Goal: Navigation & Orientation: Find specific page/section

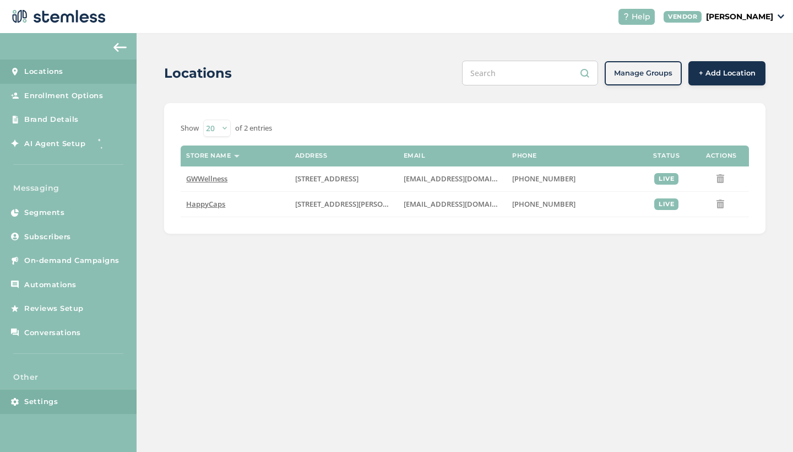
click at [33, 397] on span "Settings" at bounding box center [41, 401] width 34 height 11
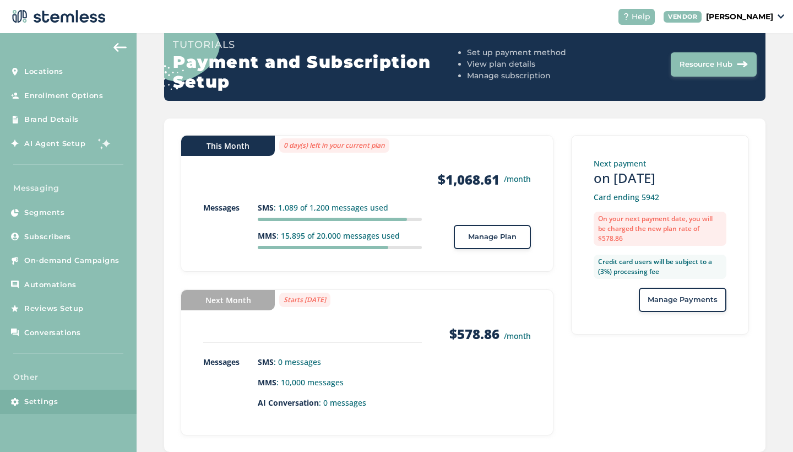
scroll to position [102, 0]
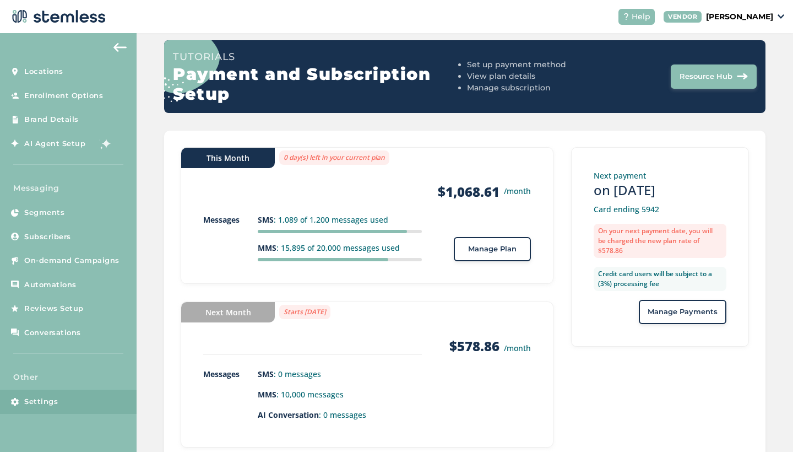
click at [117, 48] on img at bounding box center [119, 47] width 13 height 9
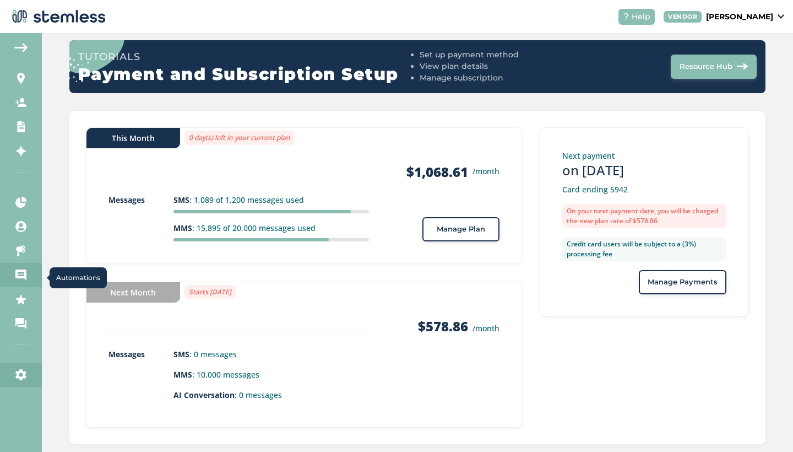
click at [24, 270] on icon at bounding box center [20, 274] width 11 height 11
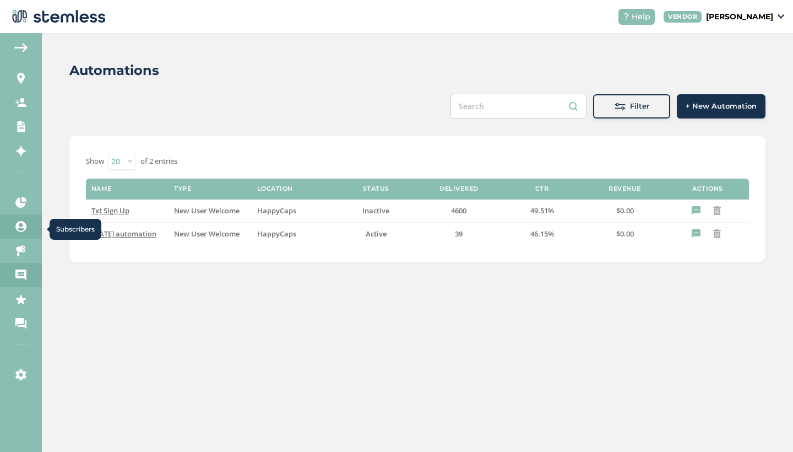
click at [17, 225] on icon at bounding box center [20, 226] width 11 height 11
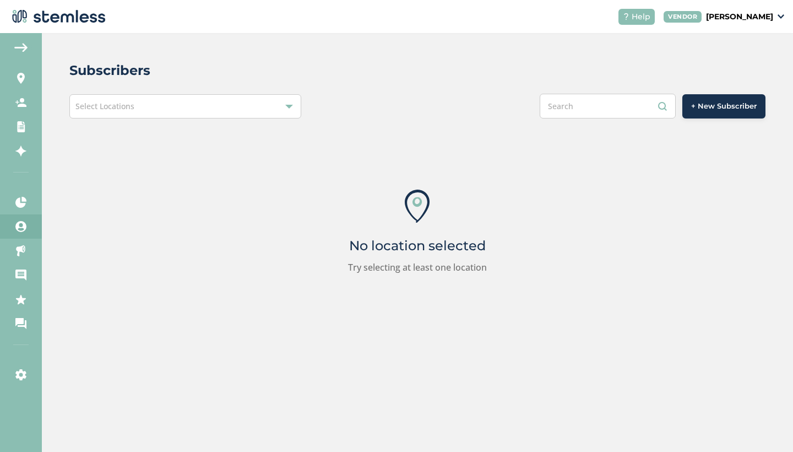
click at [138, 104] on div "Select Locations" at bounding box center [185, 106] width 232 height 24
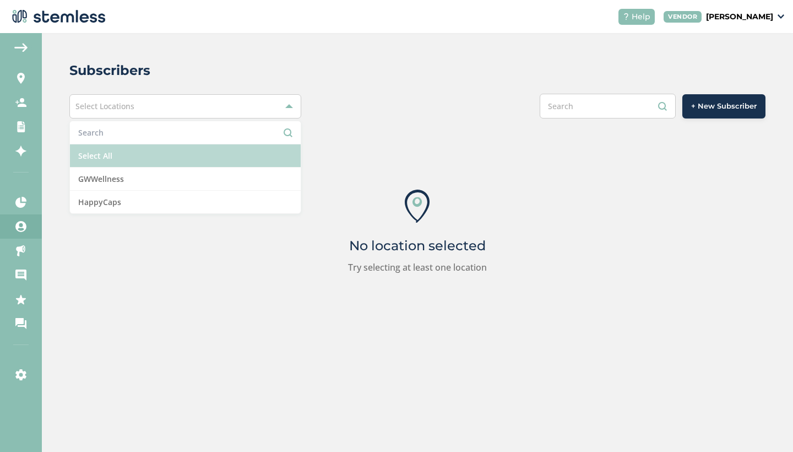
click at [137, 159] on li "Select All" at bounding box center [185, 155] width 231 height 23
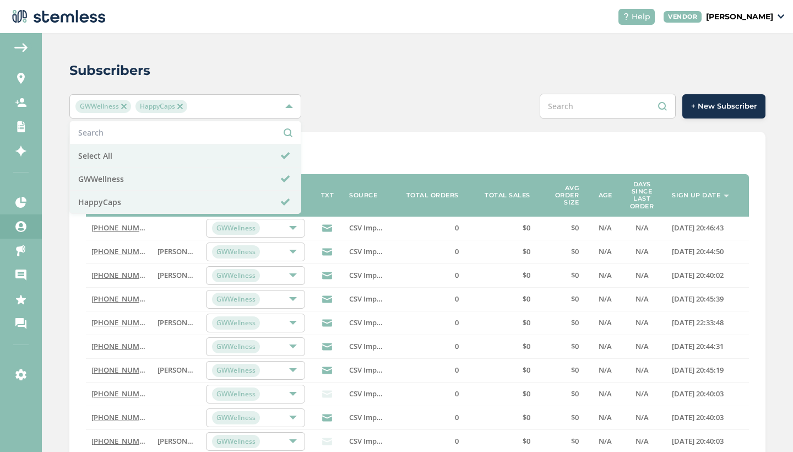
click at [231, 58] on div "Subscribers GWWellness HappyCaps Select All GWWellness HappyCaps + New Subscrib…" at bounding box center [417, 399] width 751 height 733
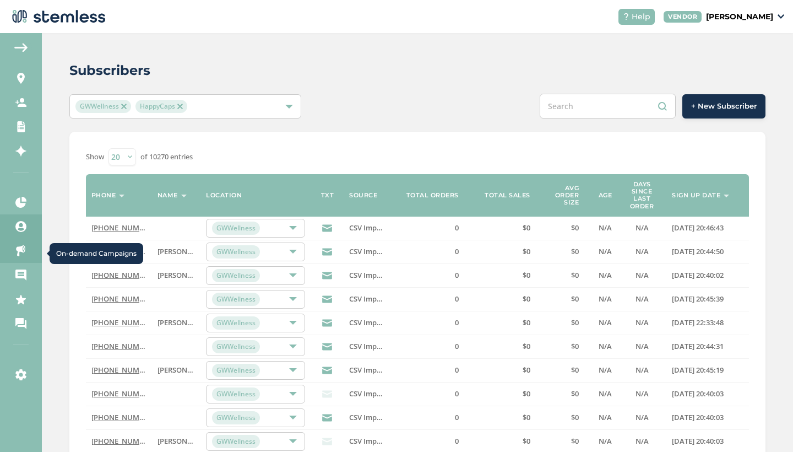
click at [24, 253] on icon at bounding box center [20, 250] width 11 height 11
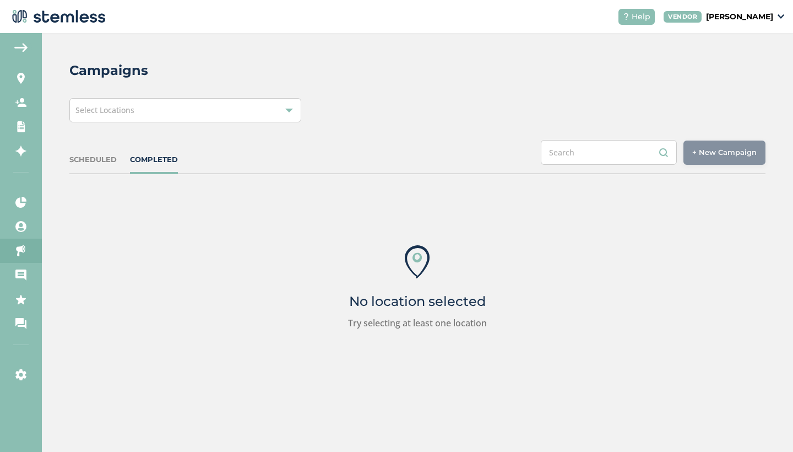
click at [178, 121] on div "Select Locations" at bounding box center [185, 110] width 232 height 24
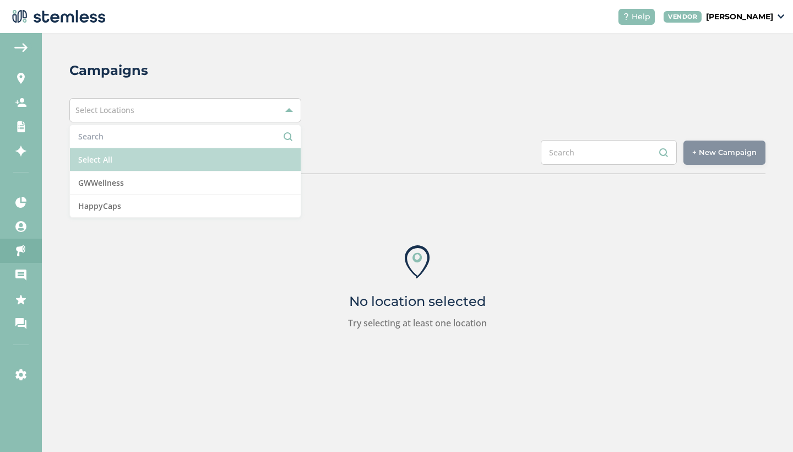
click at [135, 167] on li "Select All" at bounding box center [185, 159] width 231 height 23
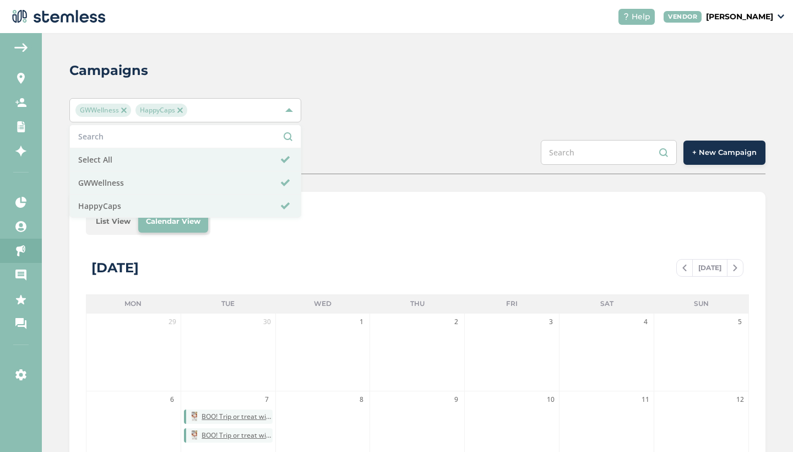
click at [116, 224] on li "List View" at bounding box center [113, 221] width 50 height 22
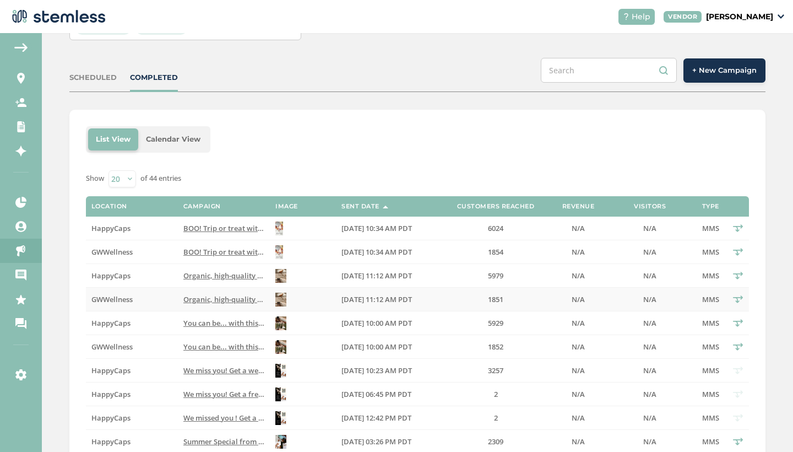
scroll to position [84, 0]
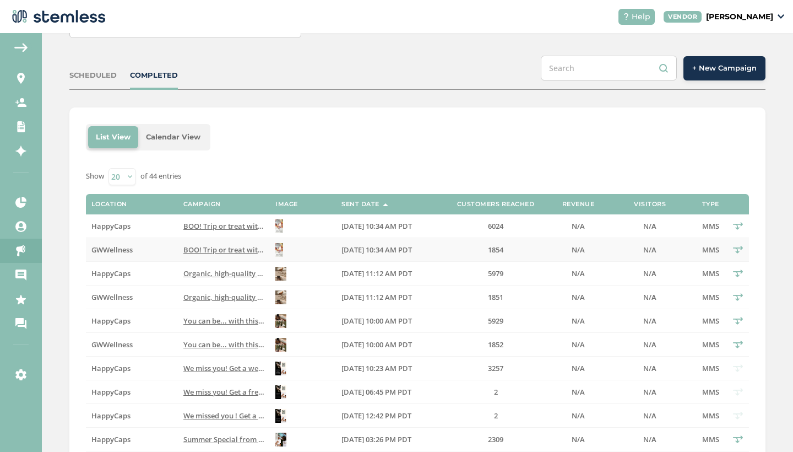
click at [221, 245] on span "BOO! Trip or treat with this [DATE] special from HappyCapsWellness. Access shop…" at bounding box center [438, 250] width 510 height 10
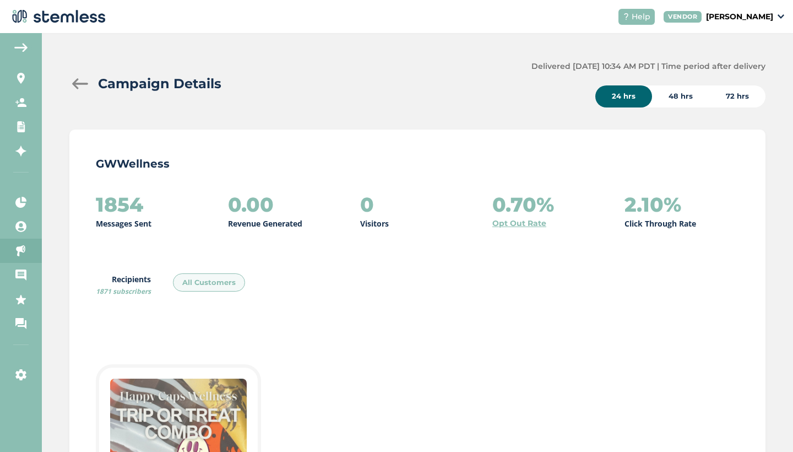
click at [740, 92] on div "72 hrs" at bounding box center [737, 96] width 56 height 22
click at [78, 85] on div at bounding box center [80, 83] width 22 height 11
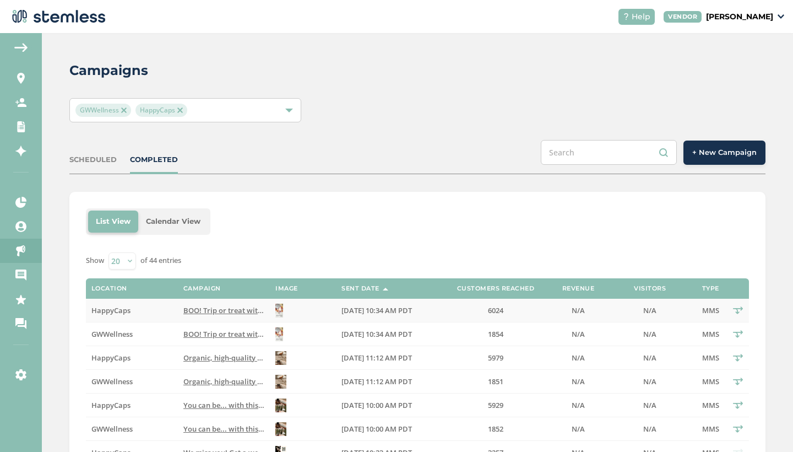
click at [240, 313] on span "BOO! Trip or treat with this [DATE] special from HappyCapsWellness. Access shop…" at bounding box center [438, 310] width 510 height 10
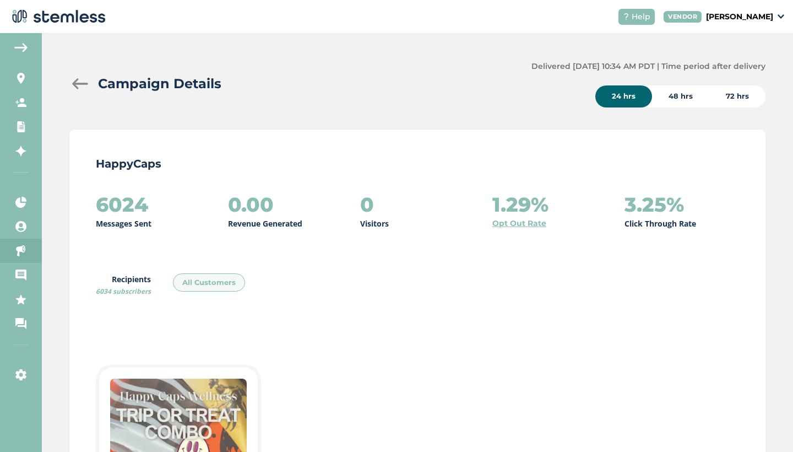
click at [745, 101] on div "72 hrs" at bounding box center [737, 96] width 56 height 22
click at [73, 85] on div at bounding box center [80, 83] width 22 height 11
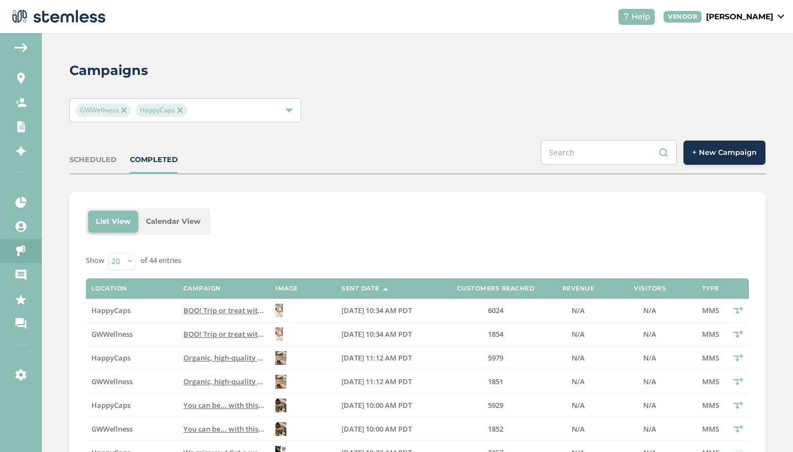
click at [19, 46] on img at bounding box center [20, 47] width 13 height 9
